Goal: Transaction & Acquisition: Purchase product/service

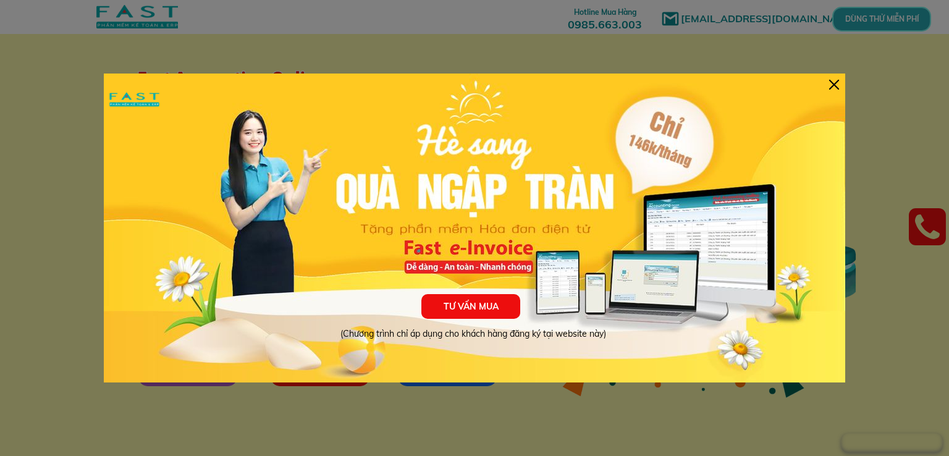
click at [843, 89] on div "TƯ VẤN MUA (Chương trình chỉ áp dụng cho khách hàng đăng ký tại website này)" at bounding box center [475, 228] width 742 height 309
click at [838, 83] on div at bounding box center [834, 85] width 10 height 10
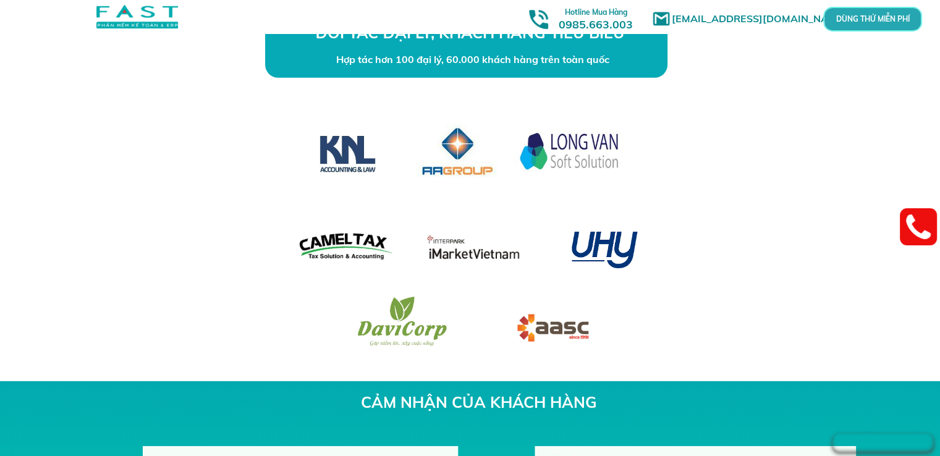
scroll to position [3770, 0]
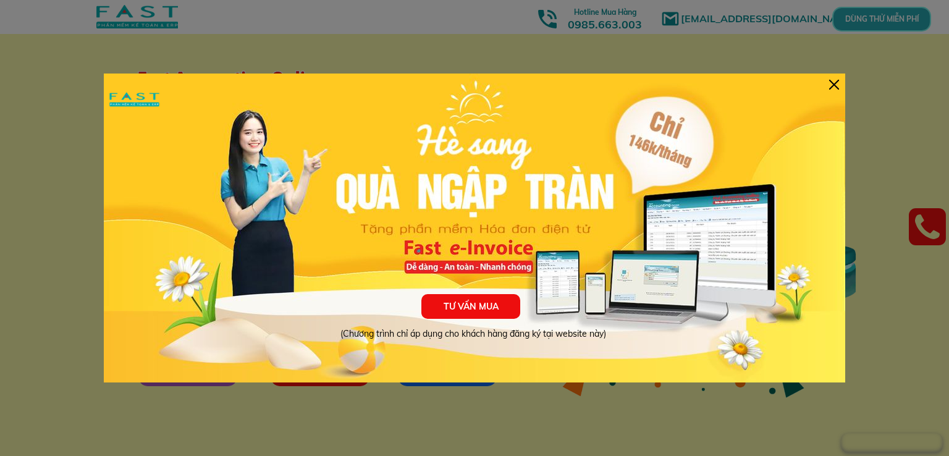
click at [834, 88] on div at bounding box center [834, 85] width 10 height 10
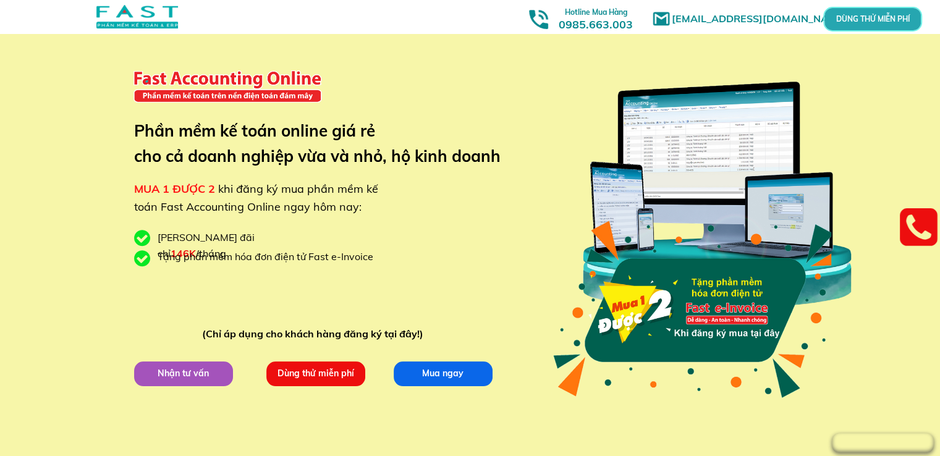
click at [434, 365] on p "Mua ngay" at bounding box center [442, 373] width 99 height 25
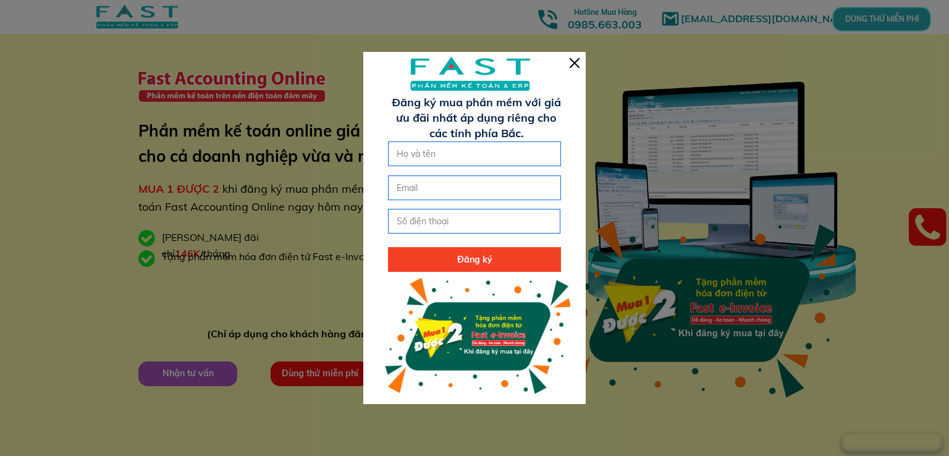
click at [567, 62] on div at bounding box center [474, 228] width 223 height 352
click at [572, 61] on div at bounding box center [575, 63] width 10 height 10
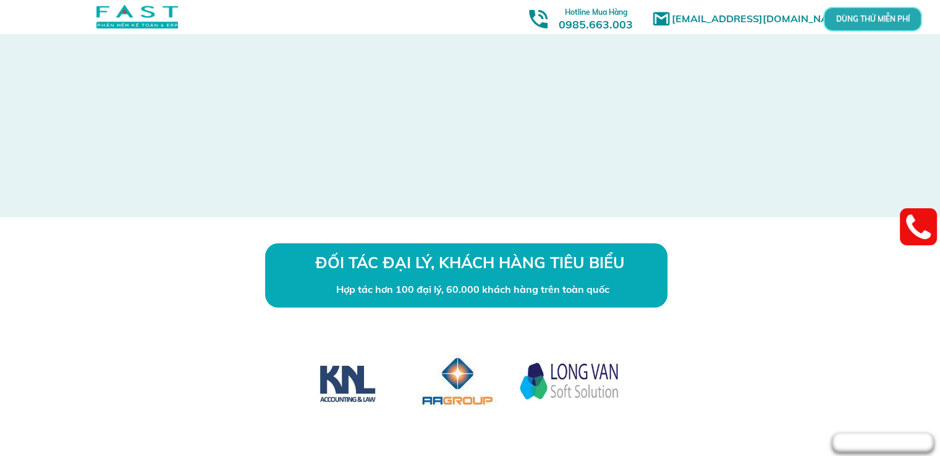
scroll to position [3832, 0]
